Goal: Transaction & Acquisition: Download file/media

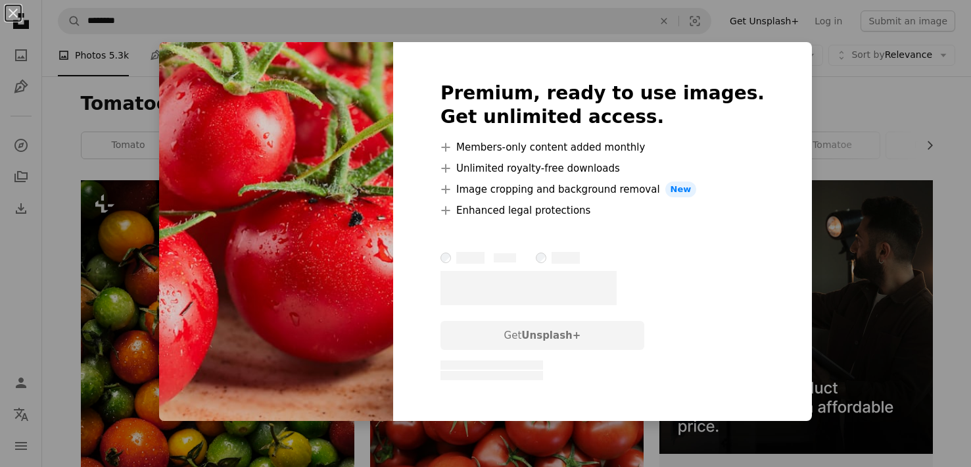
scroll to position [789, 0]
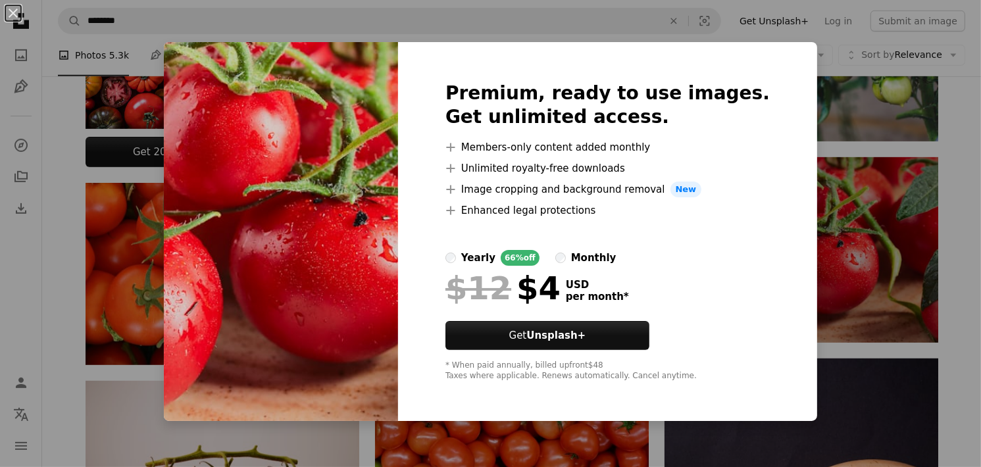
click at [852, 96] on div "An X shape Premium, ready to use images. Get unlimited access. A plus sign Memb…" at bounding box center [490, 233] width 981 height 467
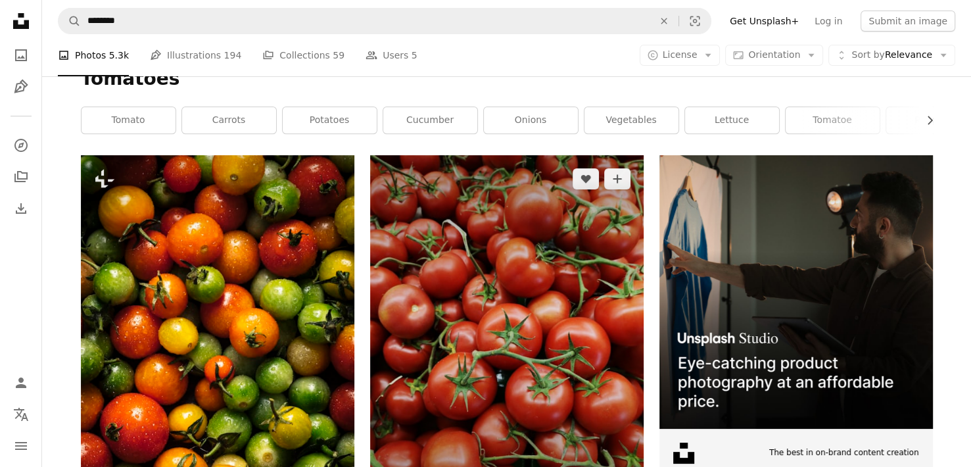
scroll to position [132, 0]
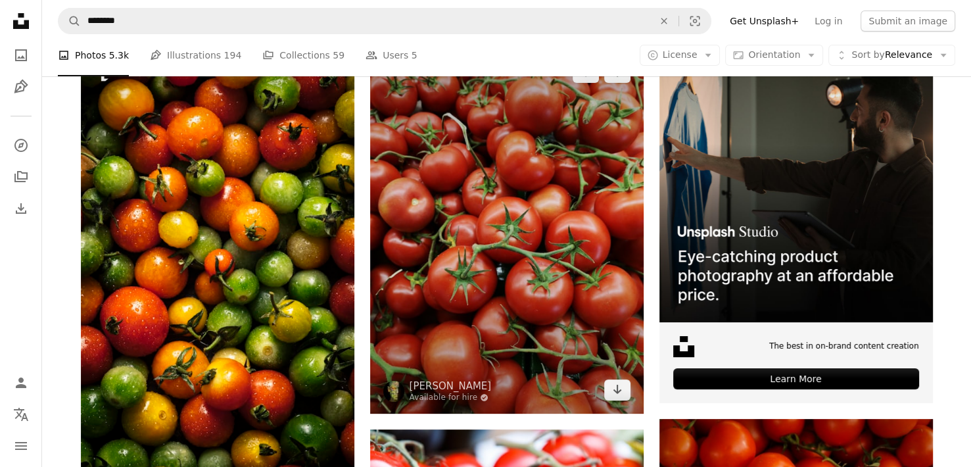
click at [524, 291] on img at bounding box center [507, 231] width 274 height 365
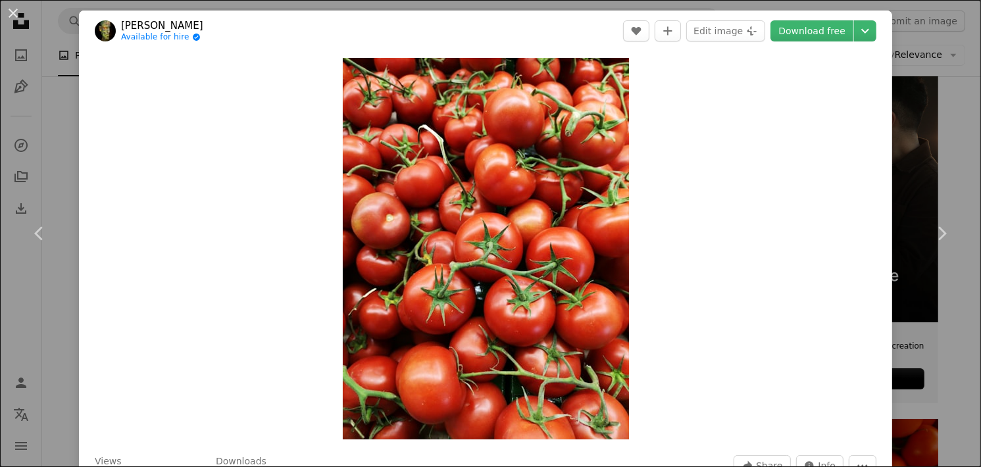
drag, startPoint x: 950, startPoint y: 154, endPoint x: 942, endPoint y: 173, distance: 20.6
click at [950, 155] on div "An X shape Chevron left Chevron right engin akyurt Available for hire A checkma…" at bounding box center [490, 233] width 981 height 467
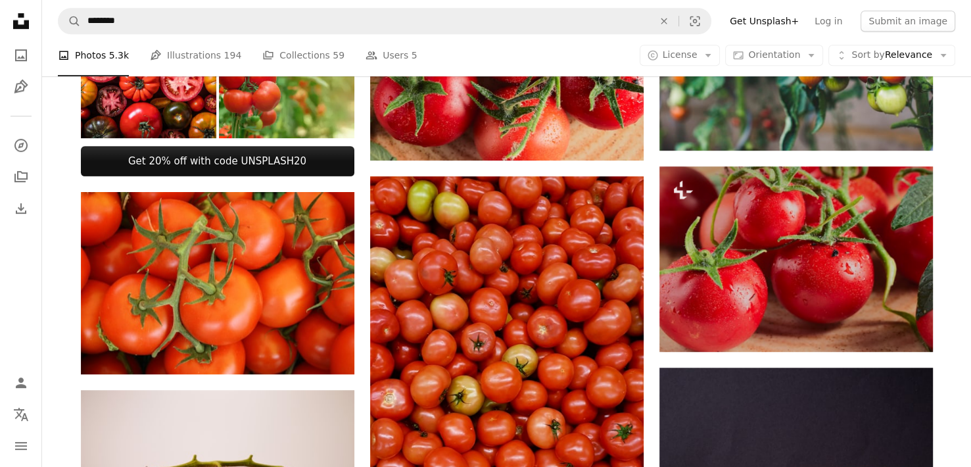
scroll to position [789, 0]
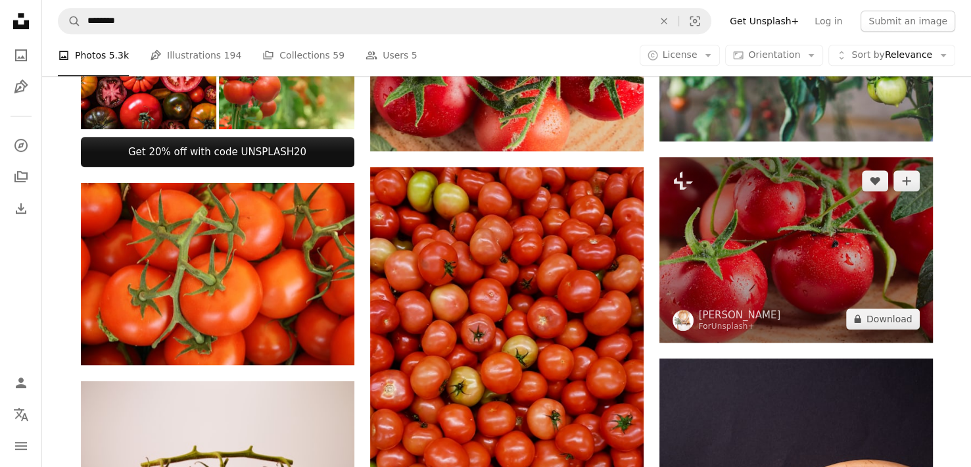
click at [810, 266] on img at bounding box center [797, 249] width 274 height 185
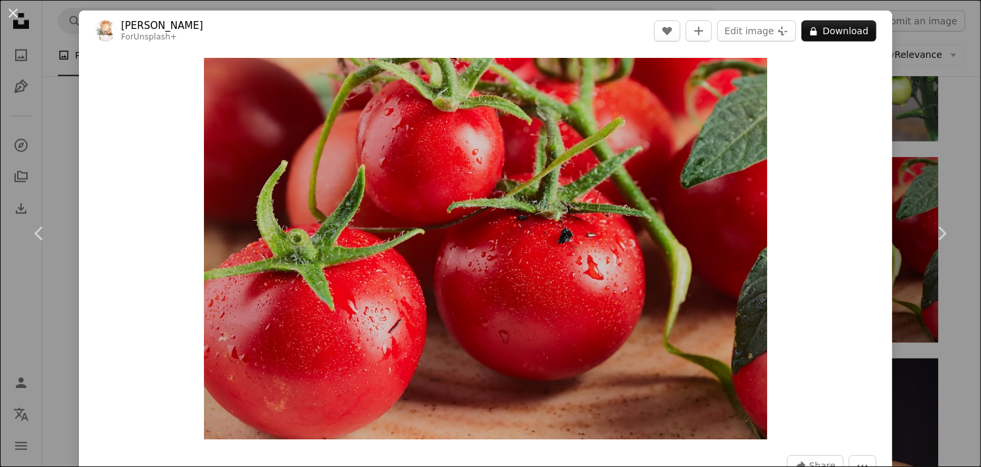
click at [929, 149] on div "An X shape Chevron left Chevron right [PERSON_NAME] For Unsplash+ A heart A plu…" at bounding box center [490, 233] width 981 height 467
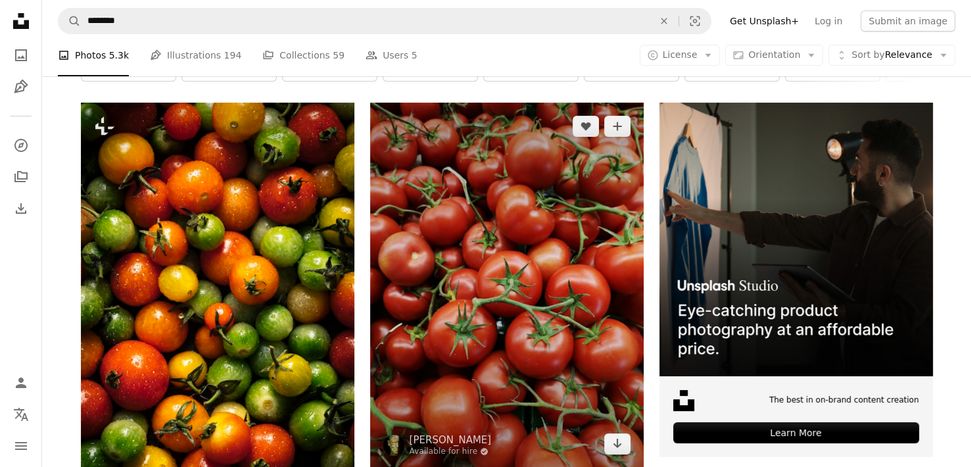
scroll to position [66, 0]
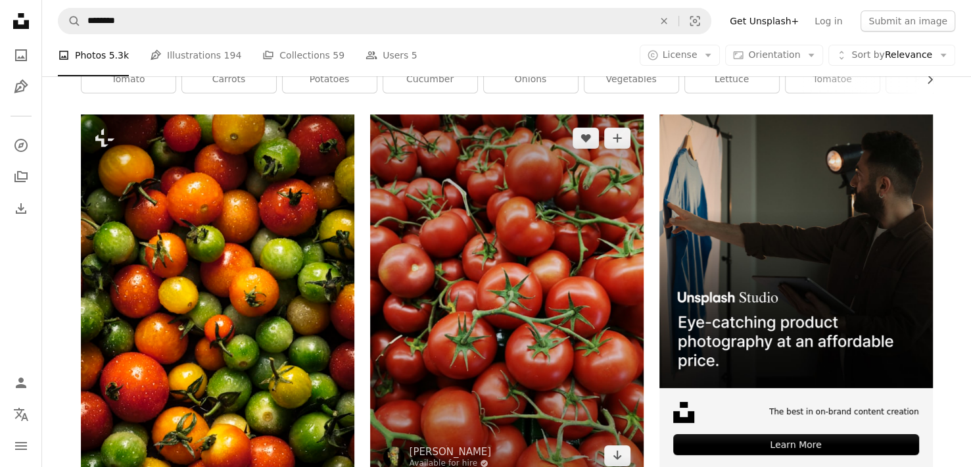
click at [533, 237] on img at bounding box center [507, 296] width 274 height 365
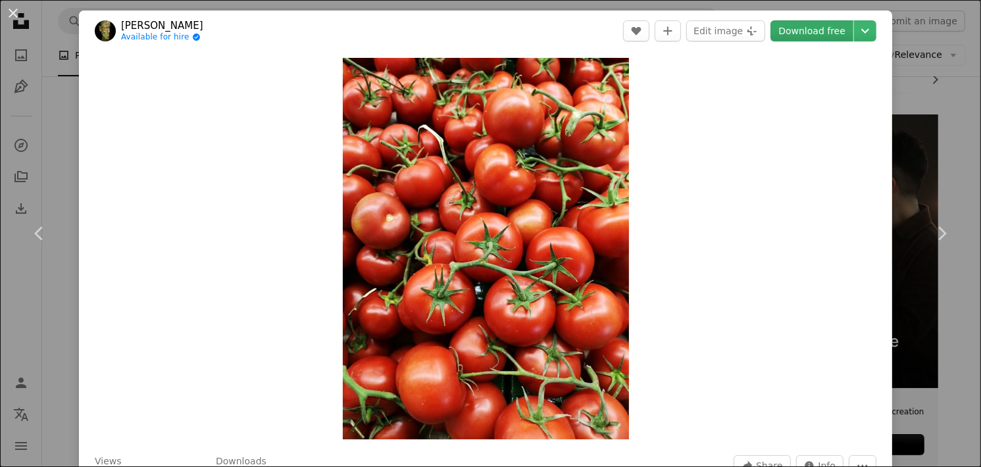
click at [812, 32] on link "Download free" at bounding box center [811, 30] width 83 height 21
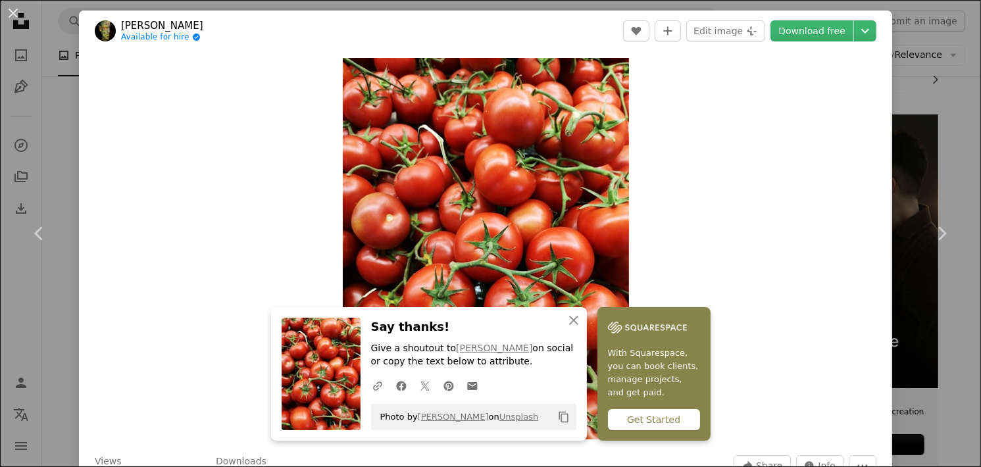
click at [59, 156] on div "An X shape Chevron left Chevron right engin akyurt Available for hire A checkma…" at bounding box center [490, 233] width 981 height 467
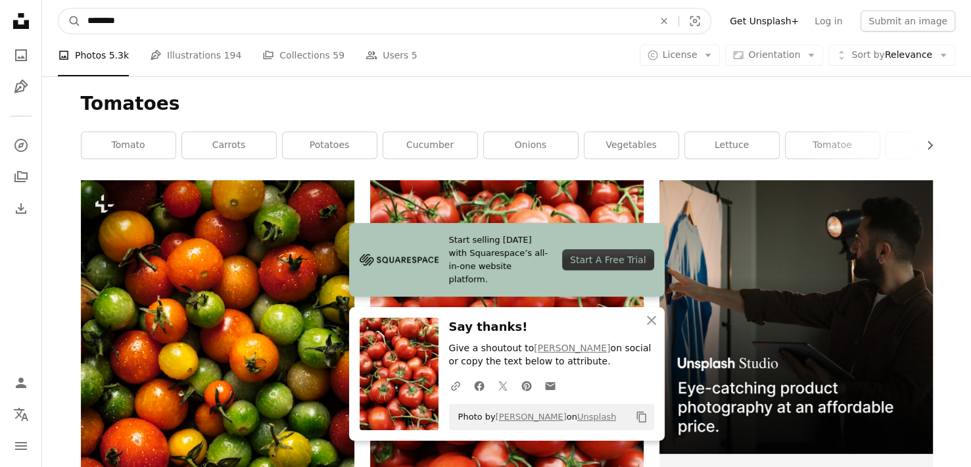
drag, startPoint x: 123, startPoint y: 14, endPoint x: 0, endPoint y: 16, distance: 123.0
click at [113, 21] on input "*******" at bounding box center [365, 21] width 569 height 25
click at [105, 21] on input "*******" at bounding box center [365, 21] width 569 height 25
type input "********"
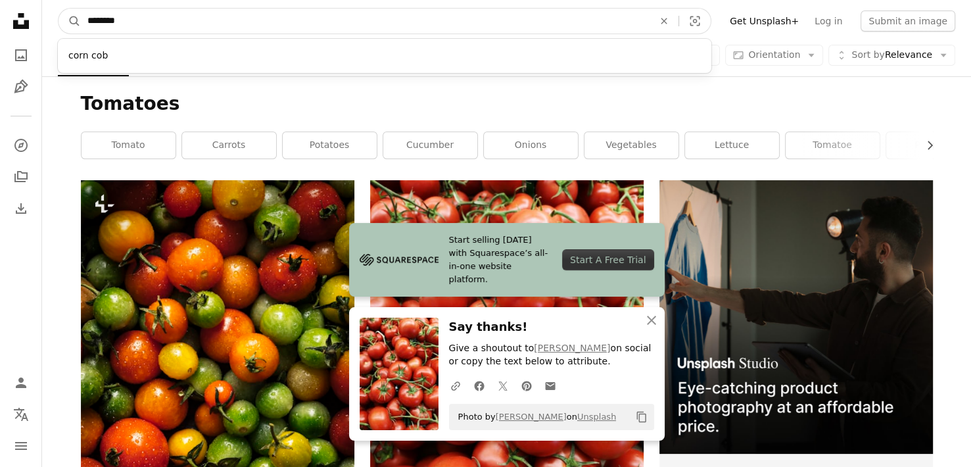
click button "A magnifying glass" at bounding box center [70, 21] width 22 height 25
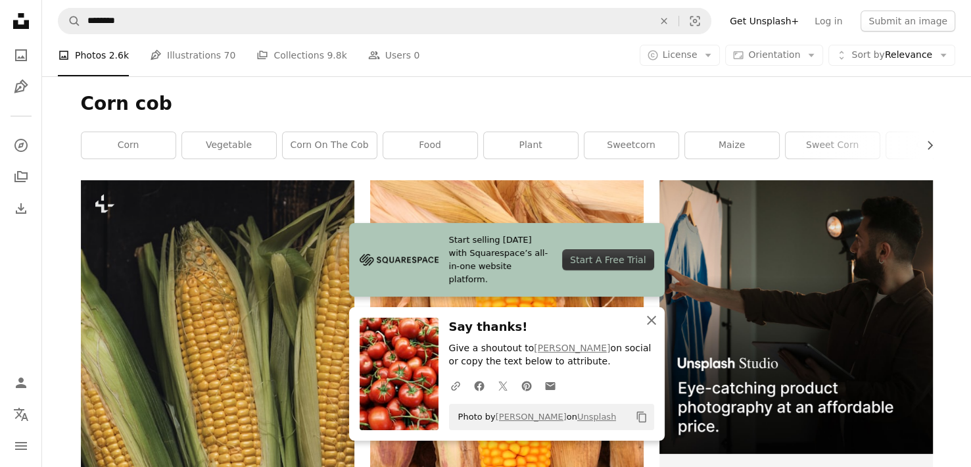
click at [644, 324] on icon "An X shape" at bounding box center [652, 320] width 16 height 16
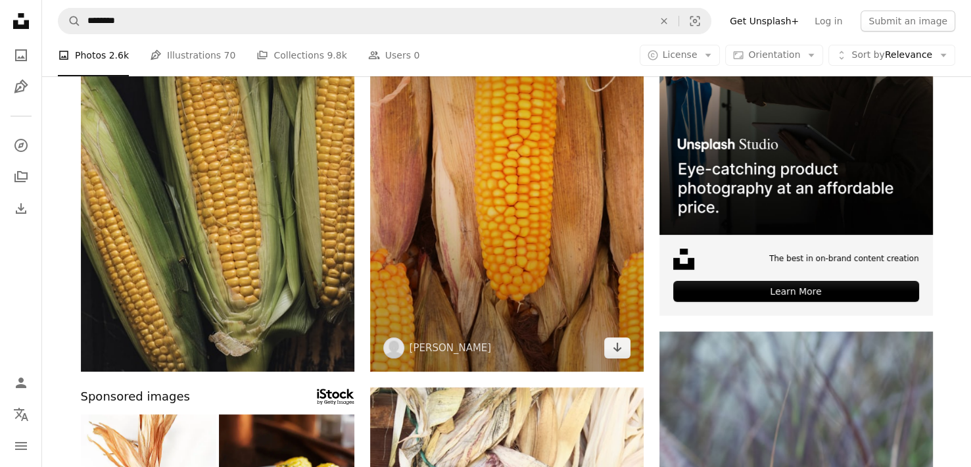
scroll to position [132, 0]
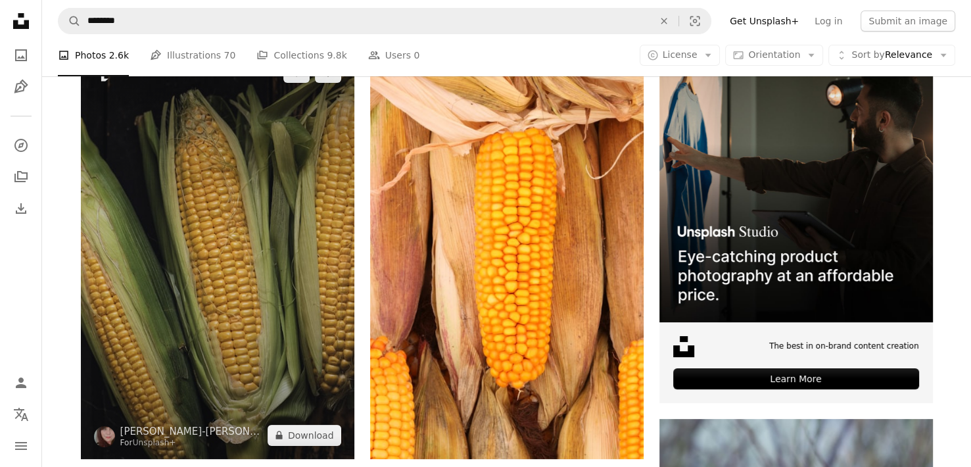
click at [274, 243] on img at bounding box center [218, 254] width 274 height 410
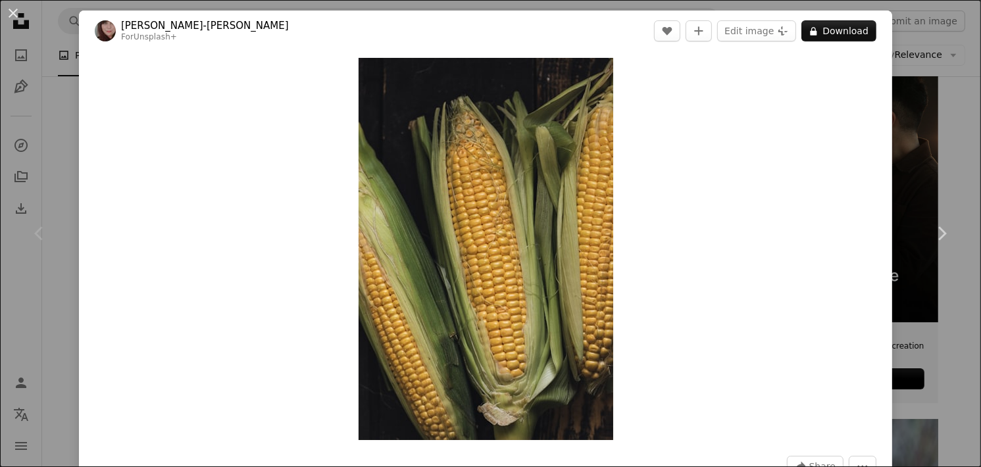
click at [923, 101] on div "An X shape Chevron left Chevron right [PERSON_NAME]-[PERSON_NAME] For Unsplash+…" at bounding box center [490, 233] width 981 height 467
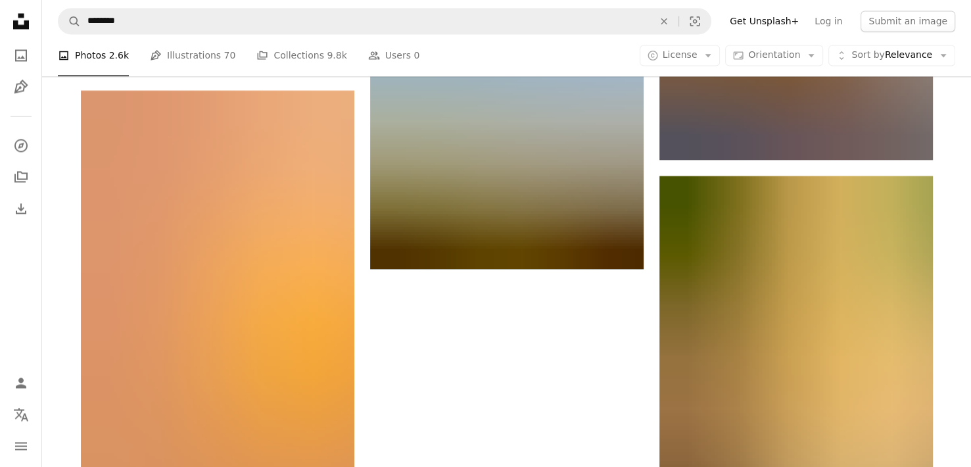
scroll to position [2236, 0]
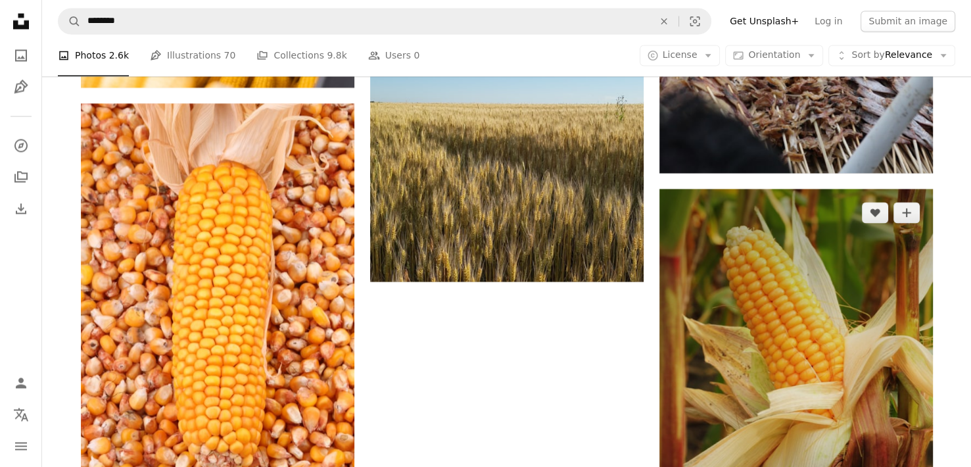
click at [873, 301] on img at bounding box center [797, 394] width 274 height 410
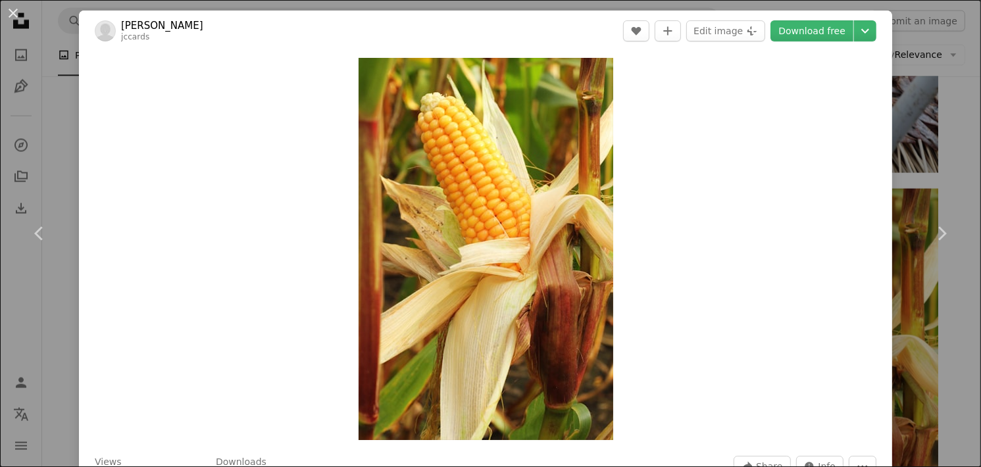
click at [957, 145] on div "An X shape Chevron left Chevron right [PERSON_NAME] jccards A heart A plus sign…" at bounding box center [490, 233] width 981 height 467
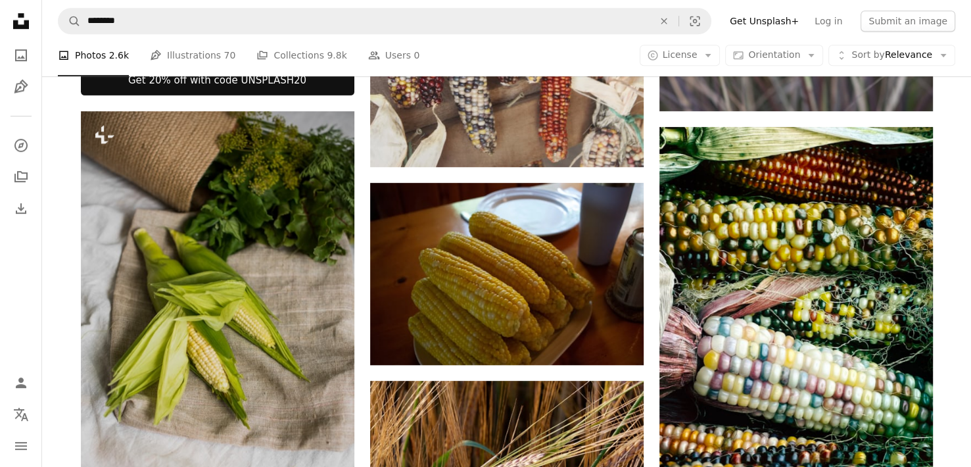
scroll to position [921, 0]
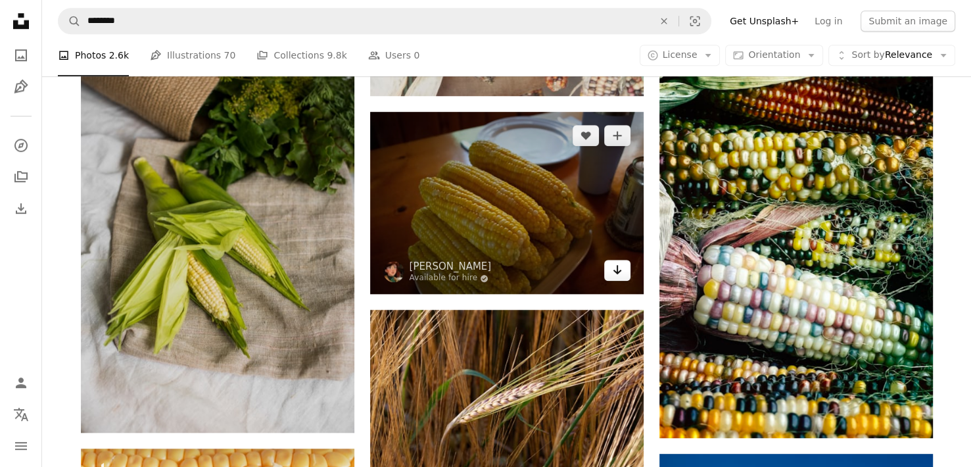
click at [620, 272] on icon "Arrow pointing down" at bounding box center [617, 270] width 11 height 16
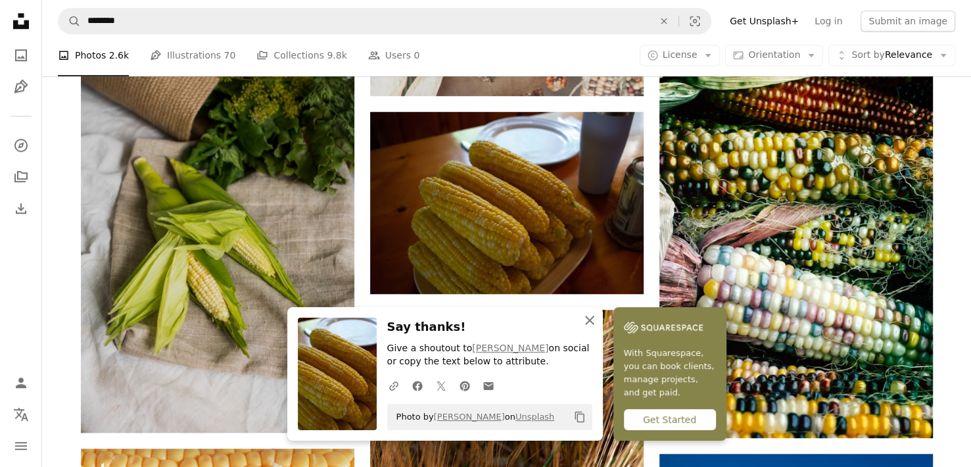
click at [597, 320] on button "An X shape Close" at bounding box center [590, 320] width 26 height 26
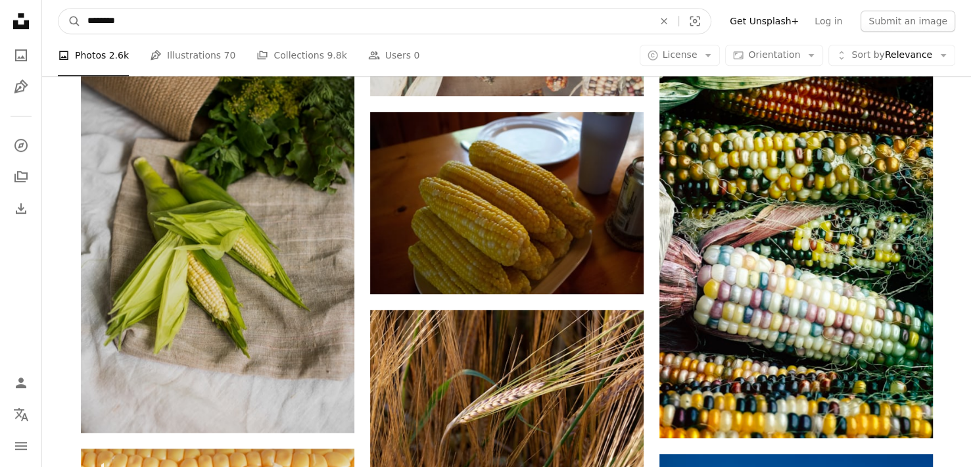
drag, startPoint x: 129, startPoint y: 17, endPoint x: -3, endPoint y: 35, distance: 133.4
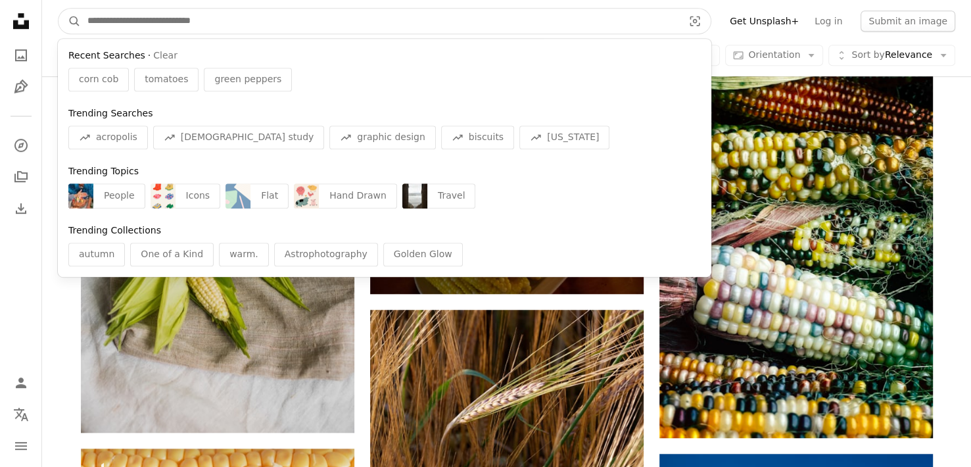
type input "*"
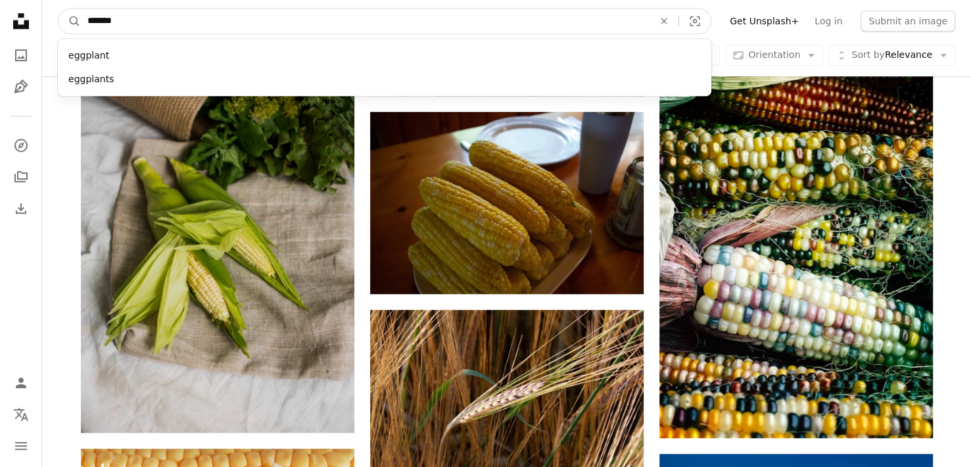
type input "********"
click button "A magnifying glass" at bounding box center [70, 21] width 22 height 25
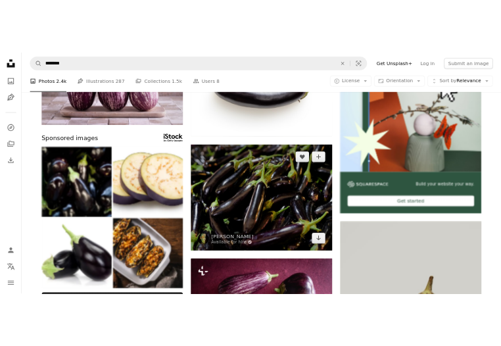
scroll to position [197, 0]
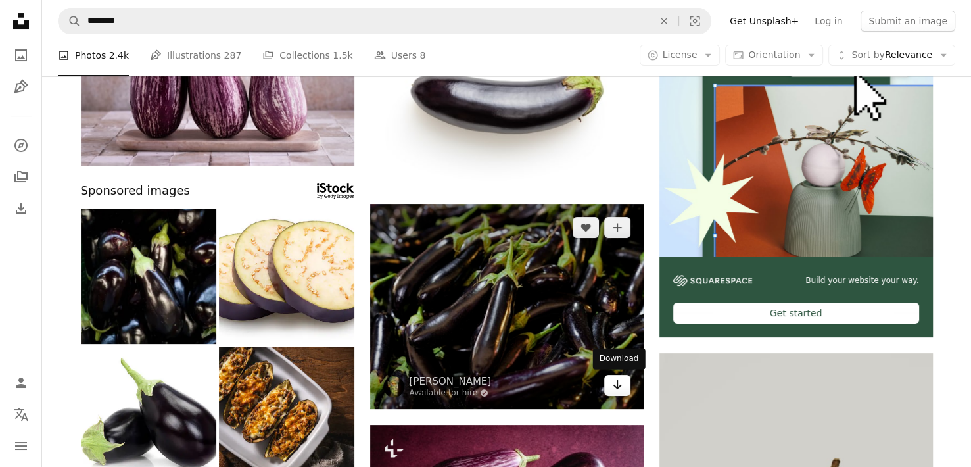
click at [616, 386] on icon "Download" at bounding box center [617, 384] width 9 height 9
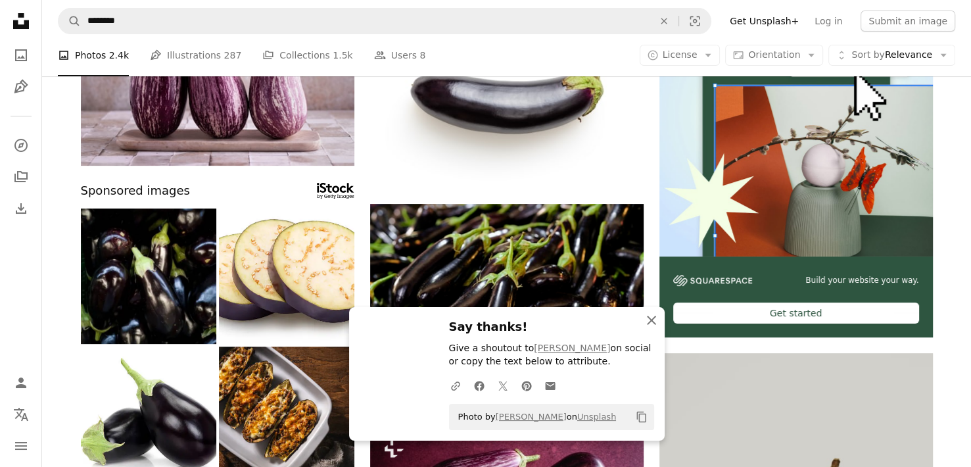
click at [647, 322] on icon "An X shape" at bounding box center [652, 320] width 16 height 16
